Goal: Book appointment/travel/reservation

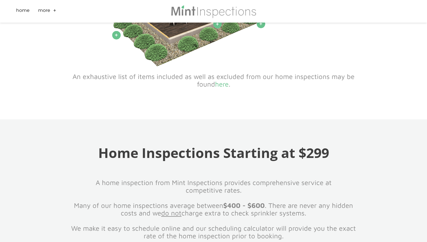
scroll to position [480, 0]
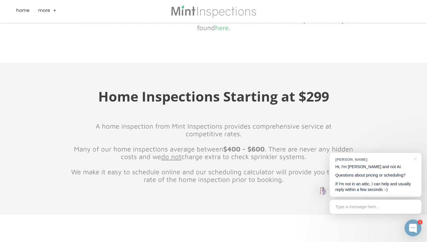
click at [223, 116] on div at bounding box center [214, 116] width 288 height 14
click at [21, 13] on link "Home" at bounding box center [23, 11] width 14 height 9
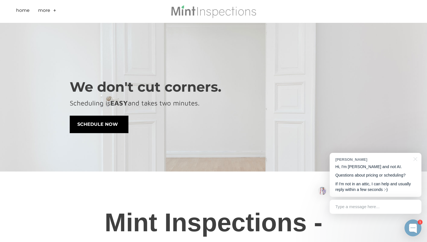
click at [100, 124] on span "schedule now" at bounding box center [99, 124] width 58 height 17
